Goal: Navigation & Orientation: Find specific page/section

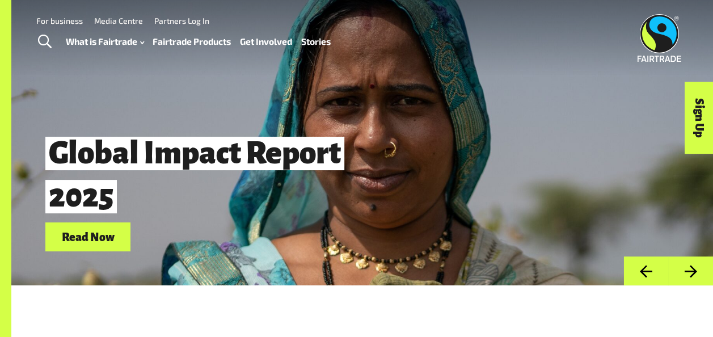
click at [205, 45] on link "Fairtrade Products" at bounding box center [192, 41] width 78 height 16
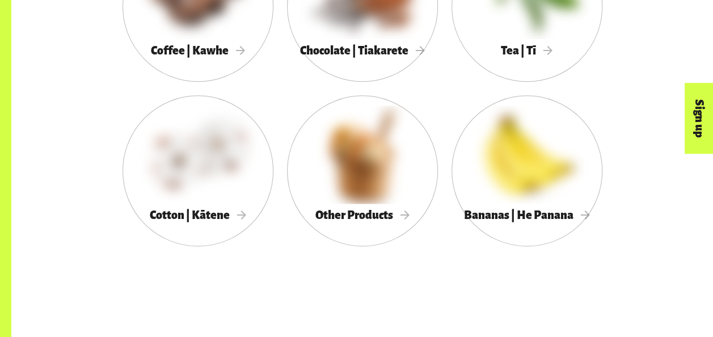
scroll to position [726, 0]
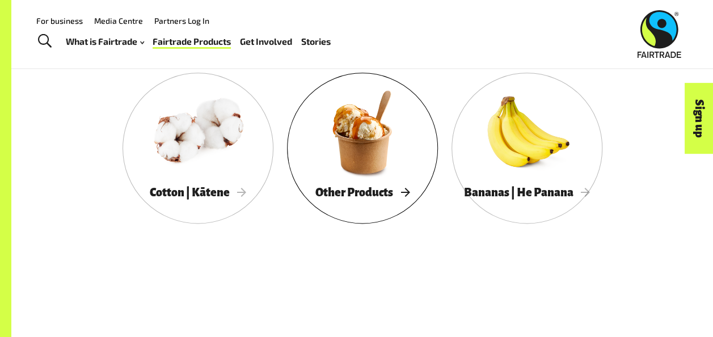
click at [357, 132] on div at bounding box center [362, 132] width 151 height 98
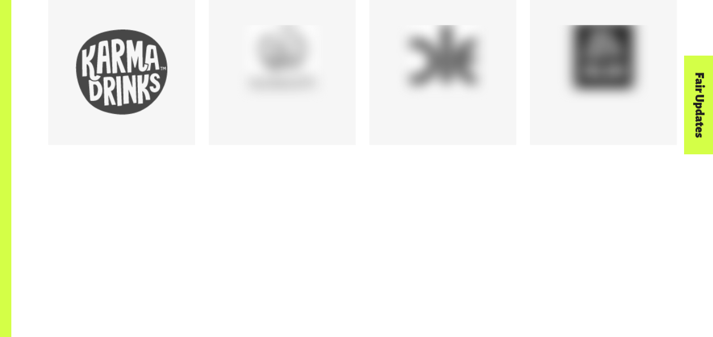
scroll to position [726, 0]
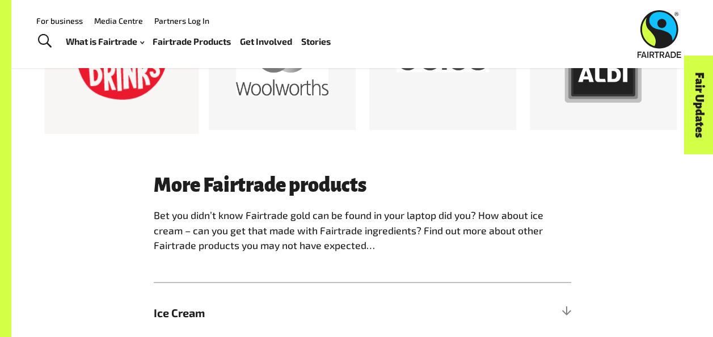
click at [121, 92] on div at bounding box center [121, 57] width 92 height 92
